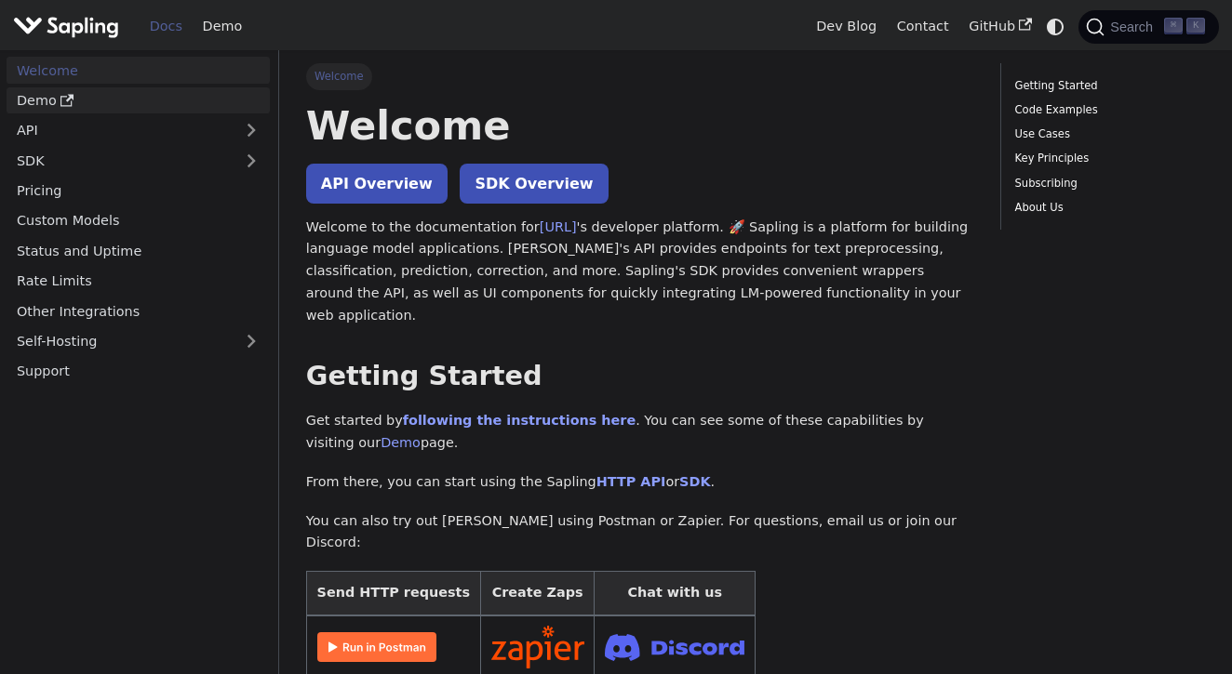
click at [97, 95] on link "Demo" at bounding box center [138, 100] width 263 height 27
